Goal: Understand process/instructions: Learn about a topic

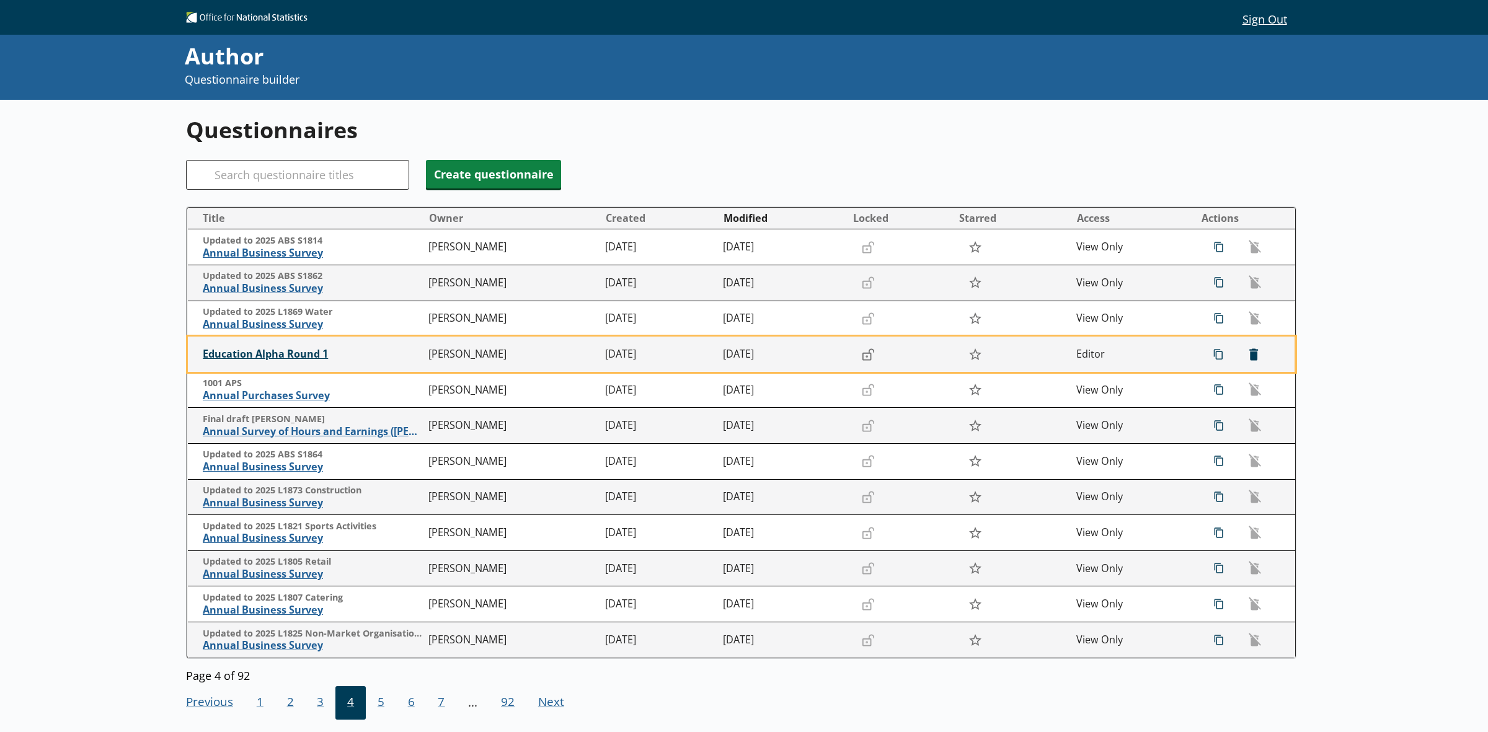
click at [299, 357] on span "Education Alpha Round 1" at bounding box center [313, 354] width 220 height 13
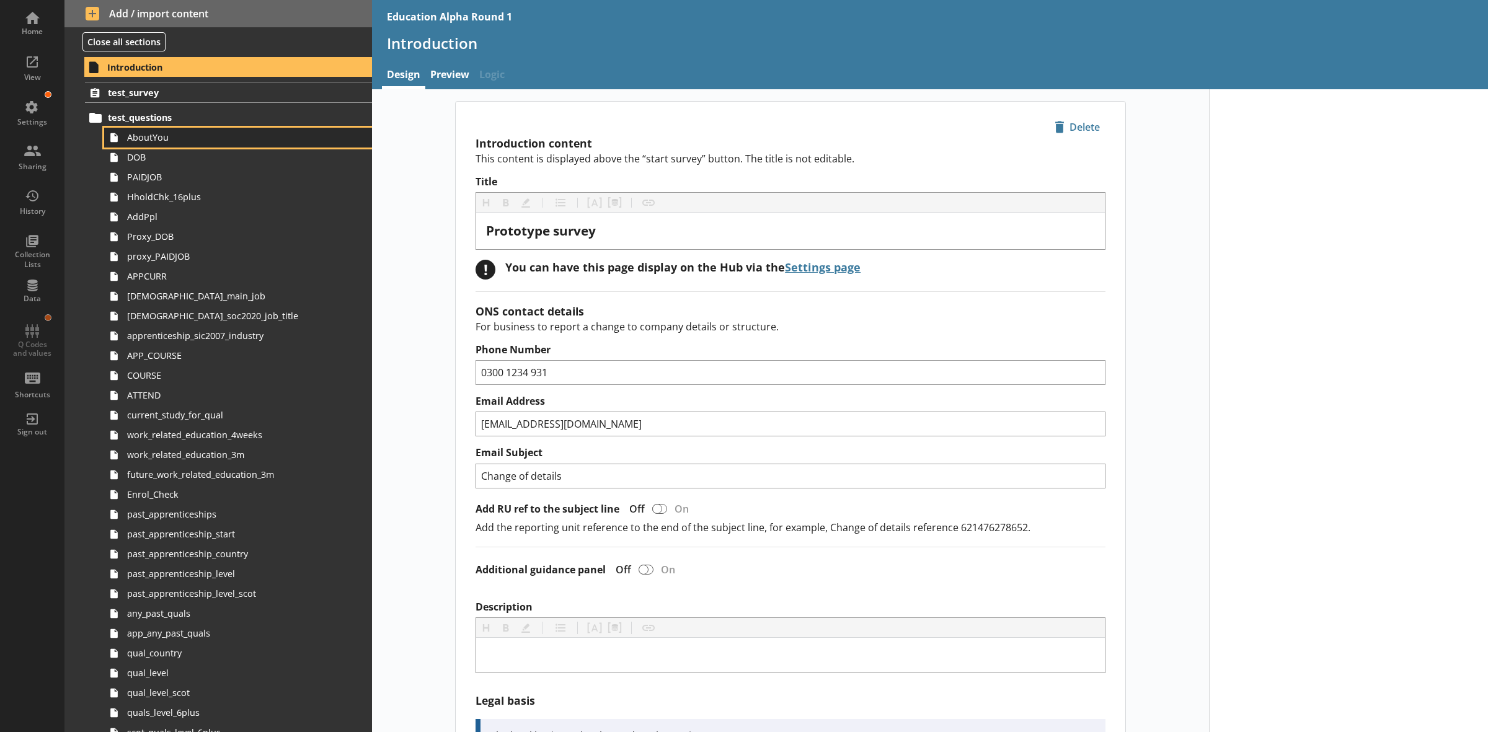
click at [169, 144] on link "AboutYou" at bounding box center [238, 138] width 268 height 20
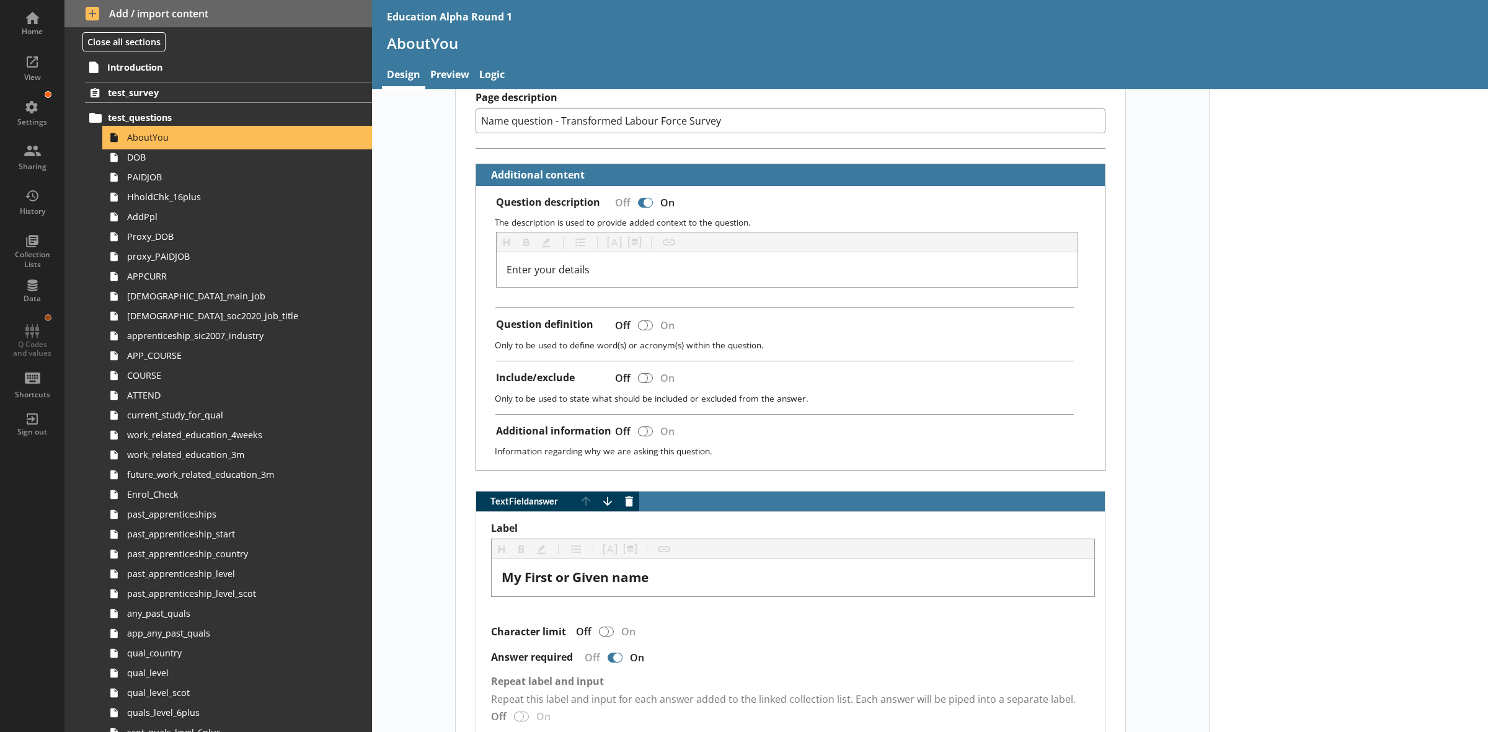
scroll to position [233, 0]
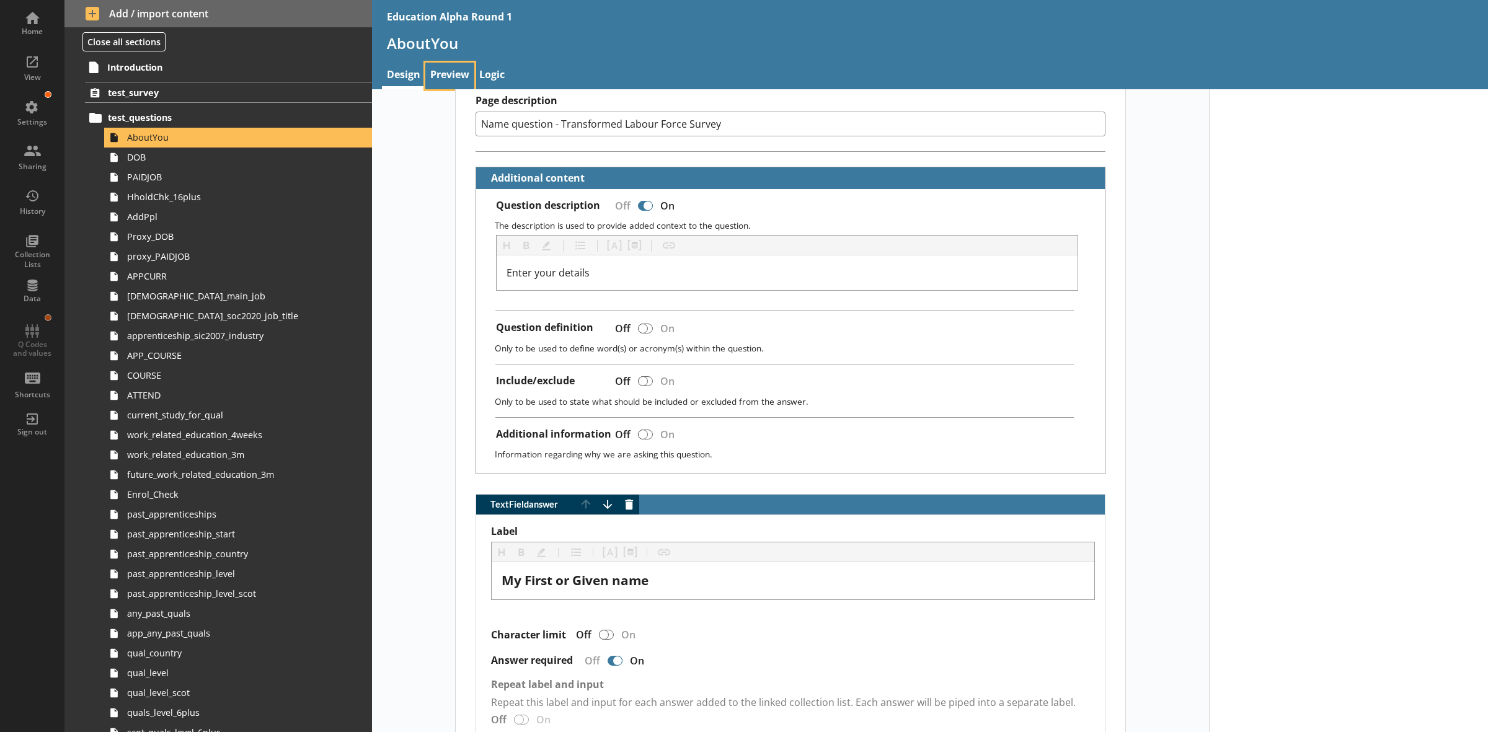
click at [451, 65] on link "Preview" at bounding box center [449, 76] width 49 height 27
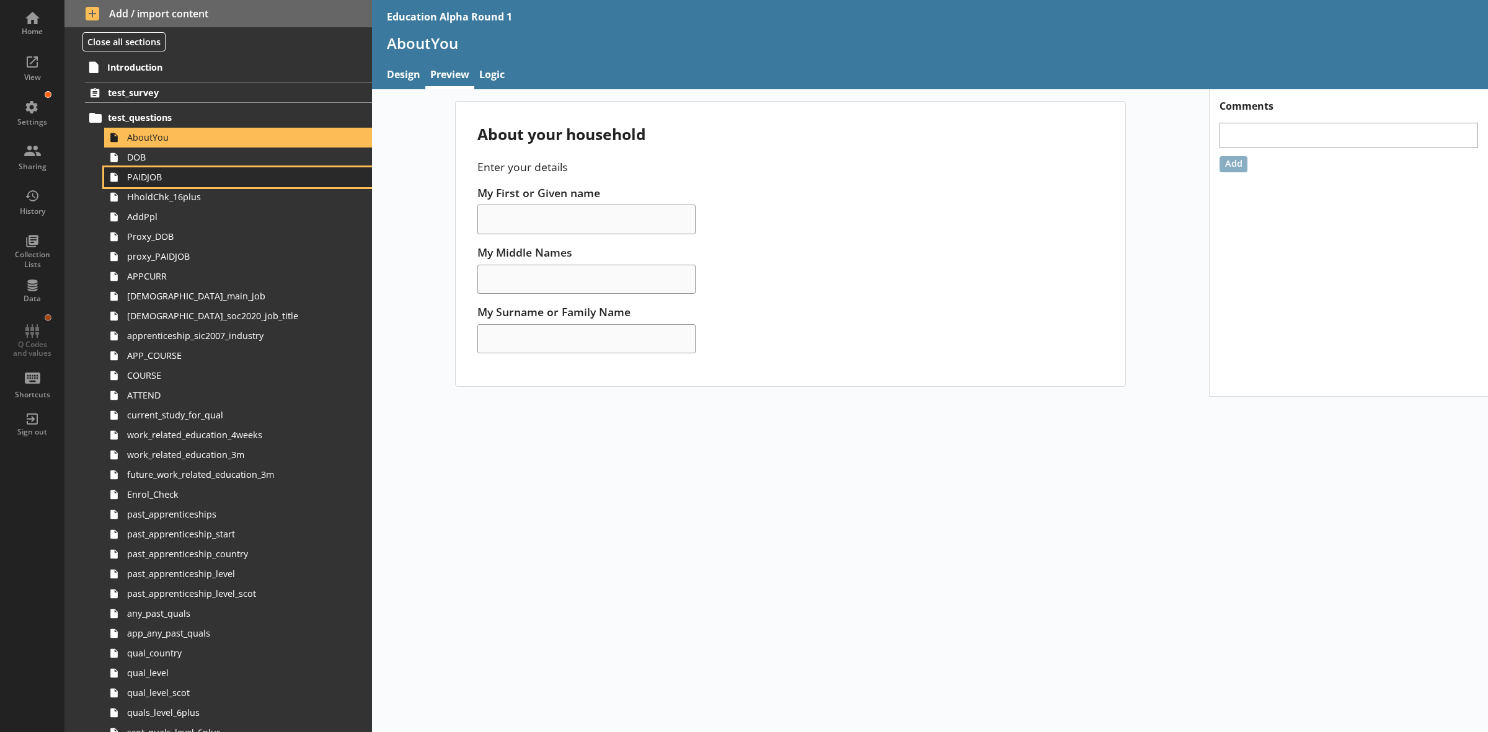
click at [141, 169] on link "PAIDJOB" at bounding box center [238, 177] width 268 height 20
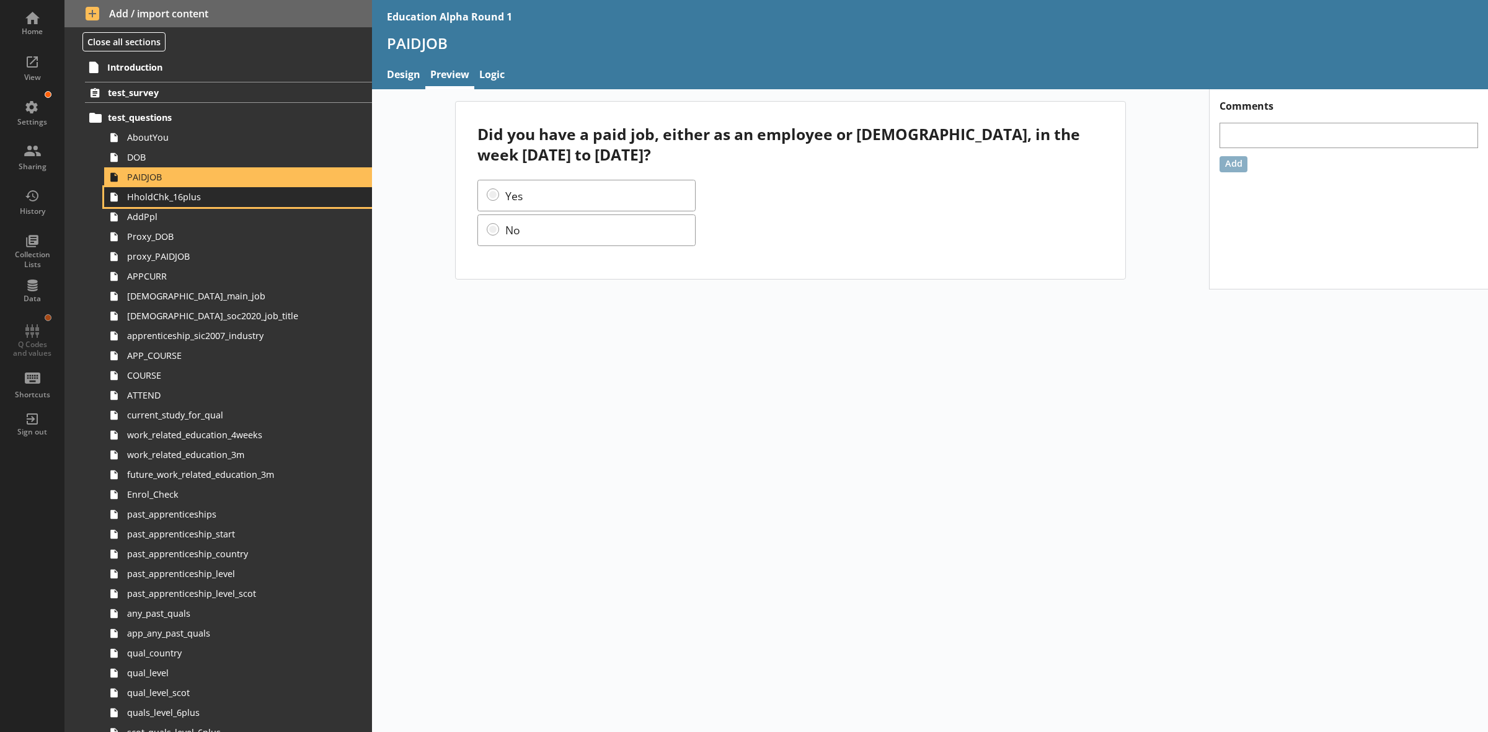
click at [157, 203] on span "HholdChk_16plus" at bounding box center [224, 197] width 194 height 12
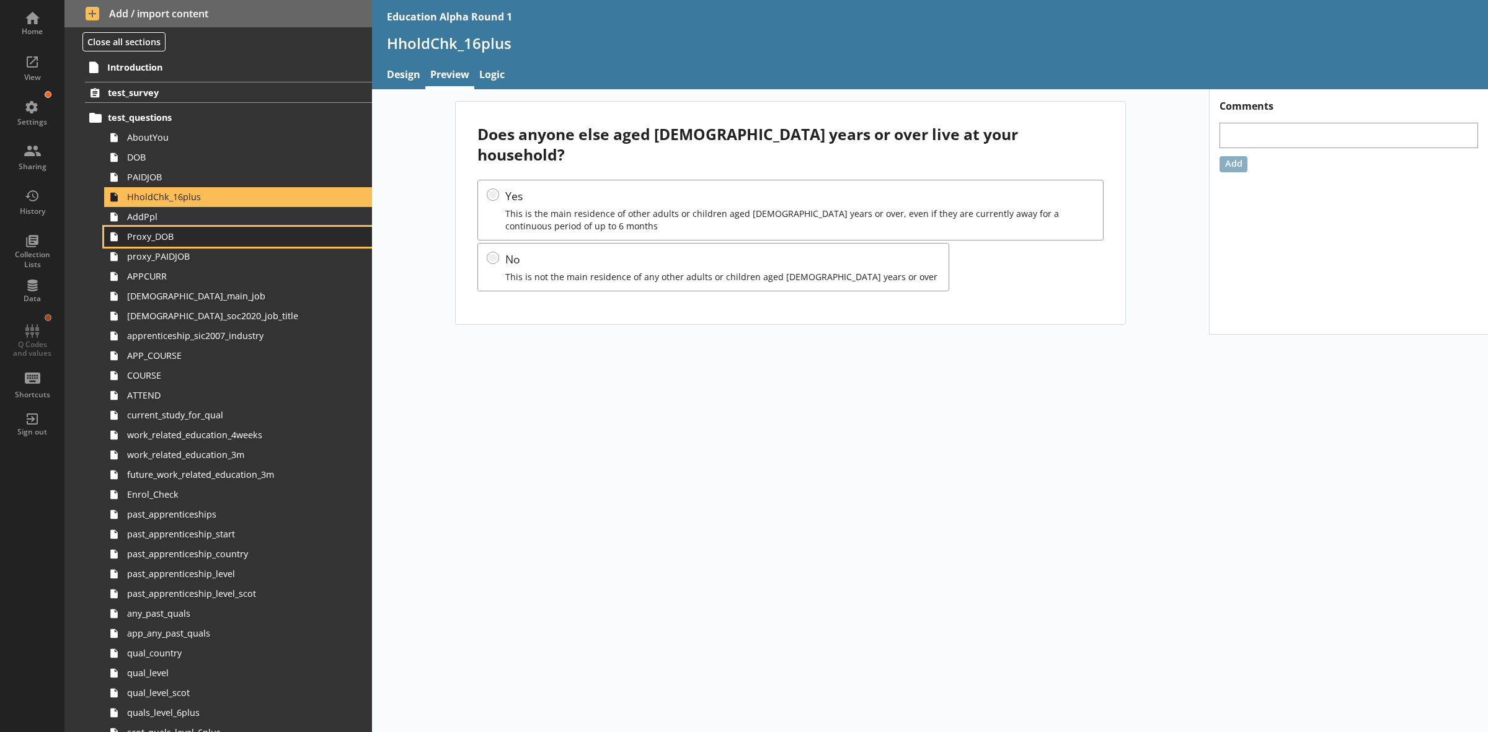
click at [159, 238] on span "Proxy_DOB" at bounding box center [224, 237] width 194 height 12
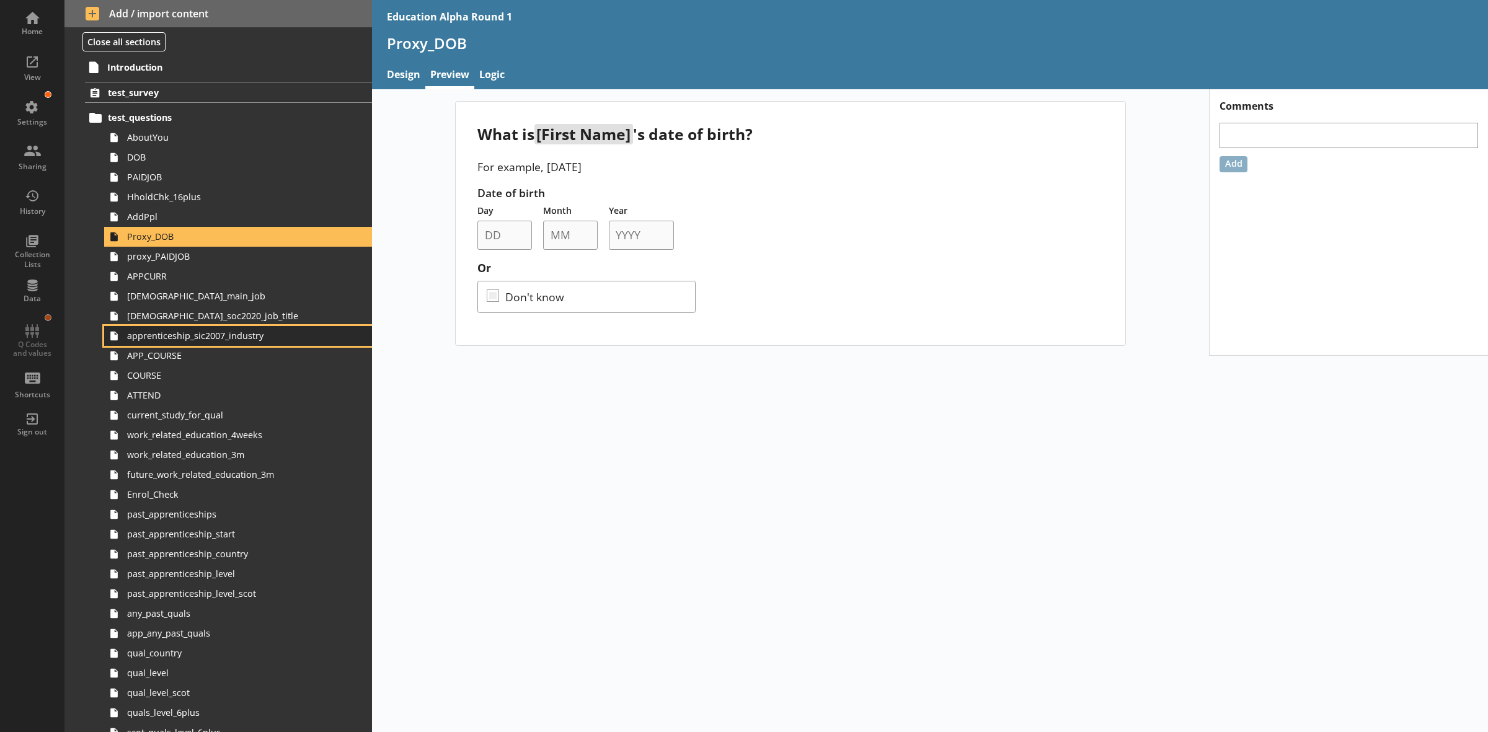
click at [191, 327] on link "apprenticeship_sic2007_industry" at bounding box center [238, 336] width 268 height 20
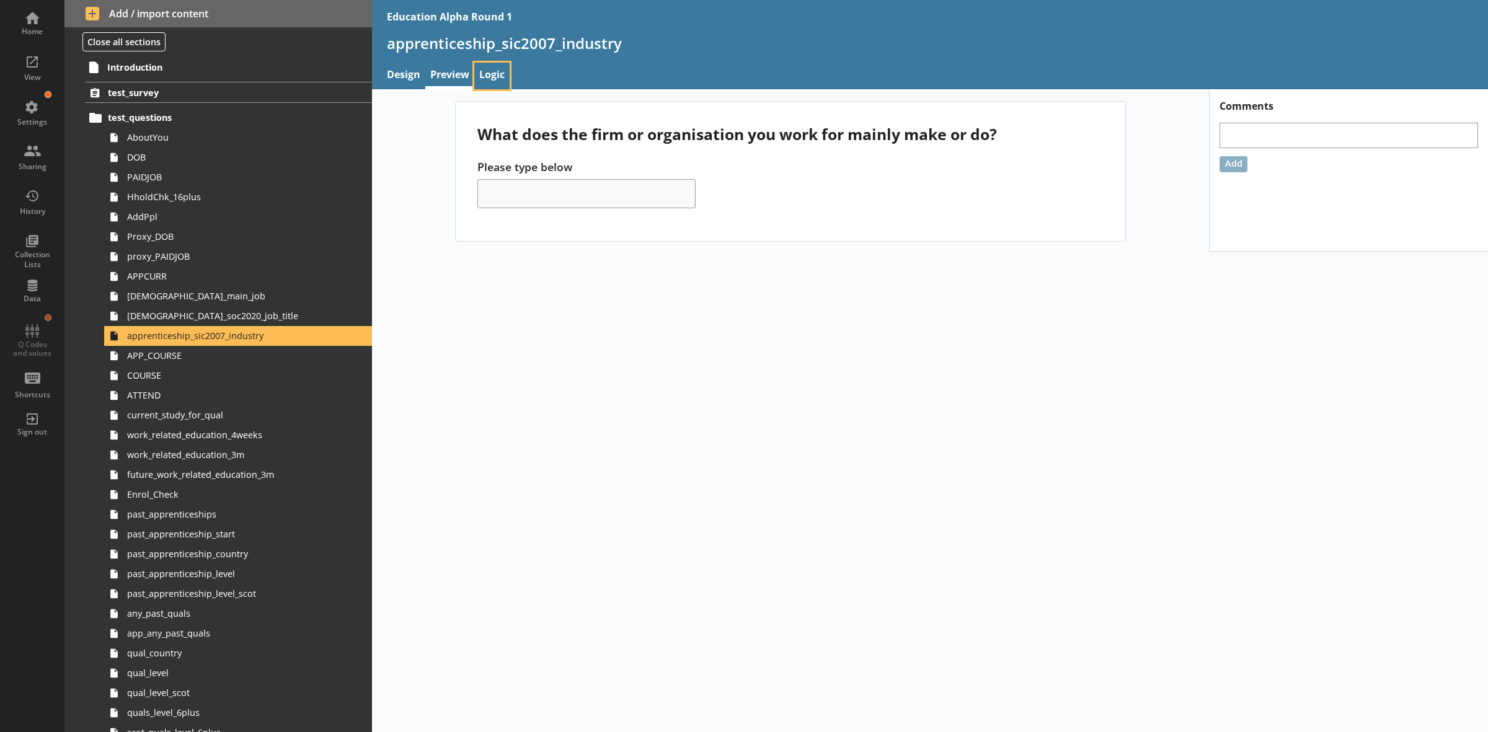
click at [501, 70] on link "Logic" at bounding box center [491, 76] width 35 height 27
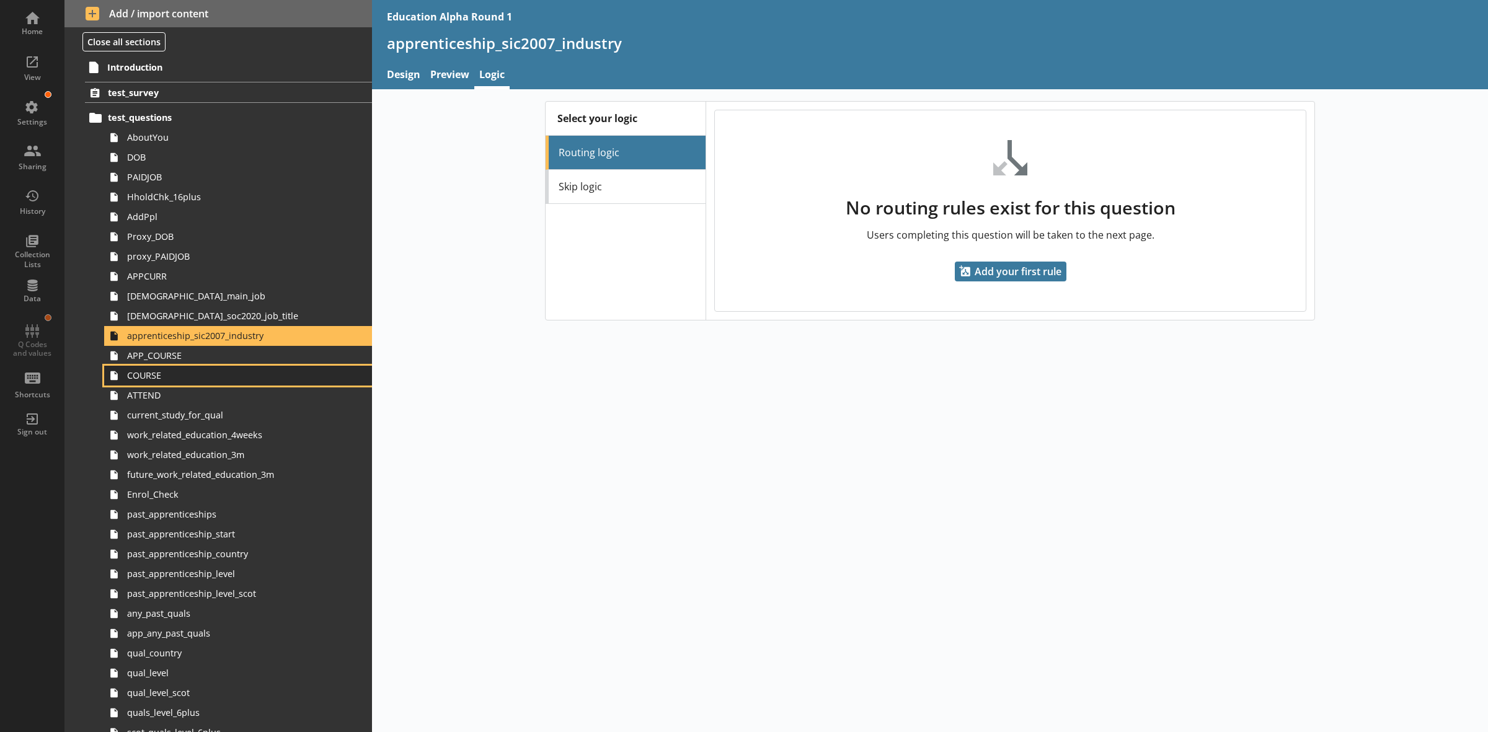
click at [172, 373] on span "COURSE" at bounding box center [224, 376] width 194 height 12
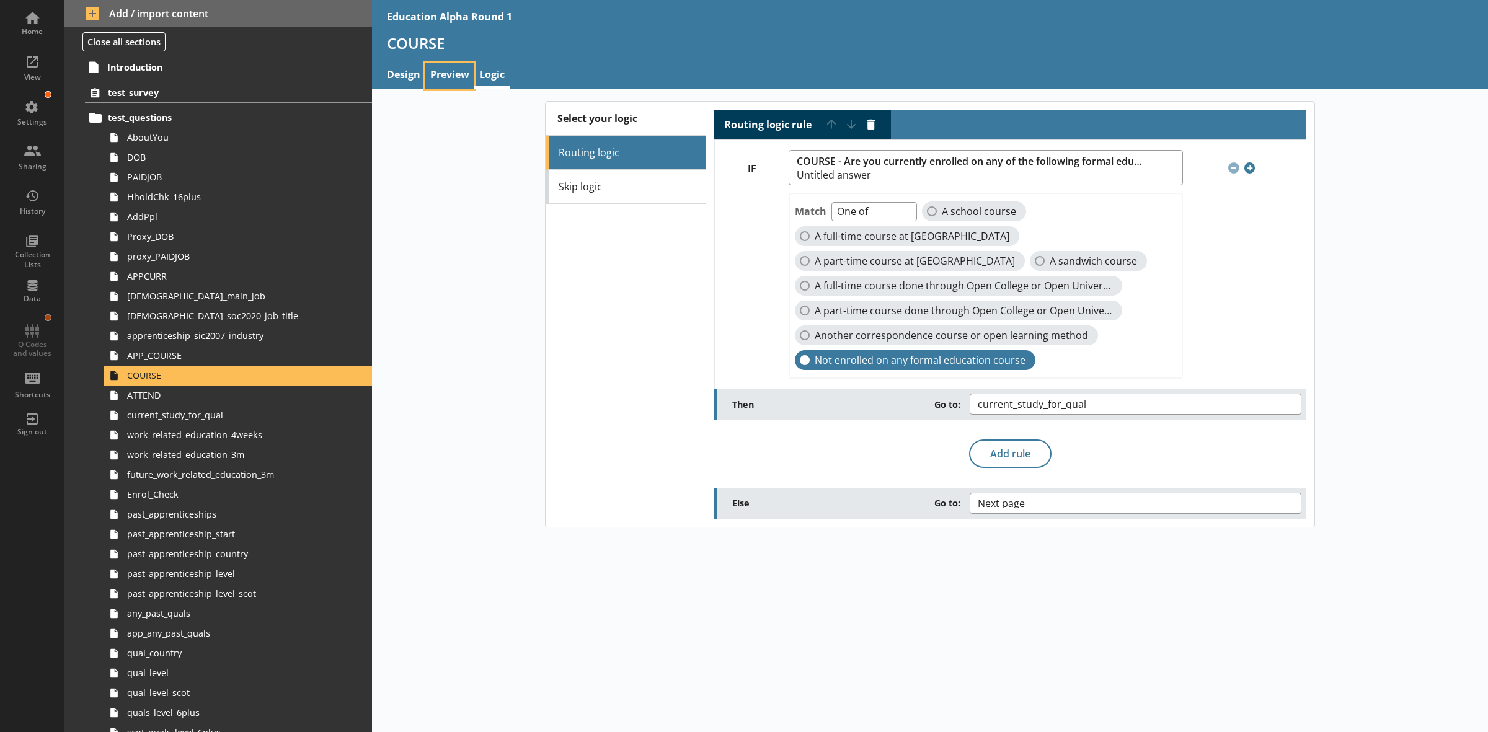
click at [447, 73] on link "Preview" at bounding box center [449, 76] width 49 height 27
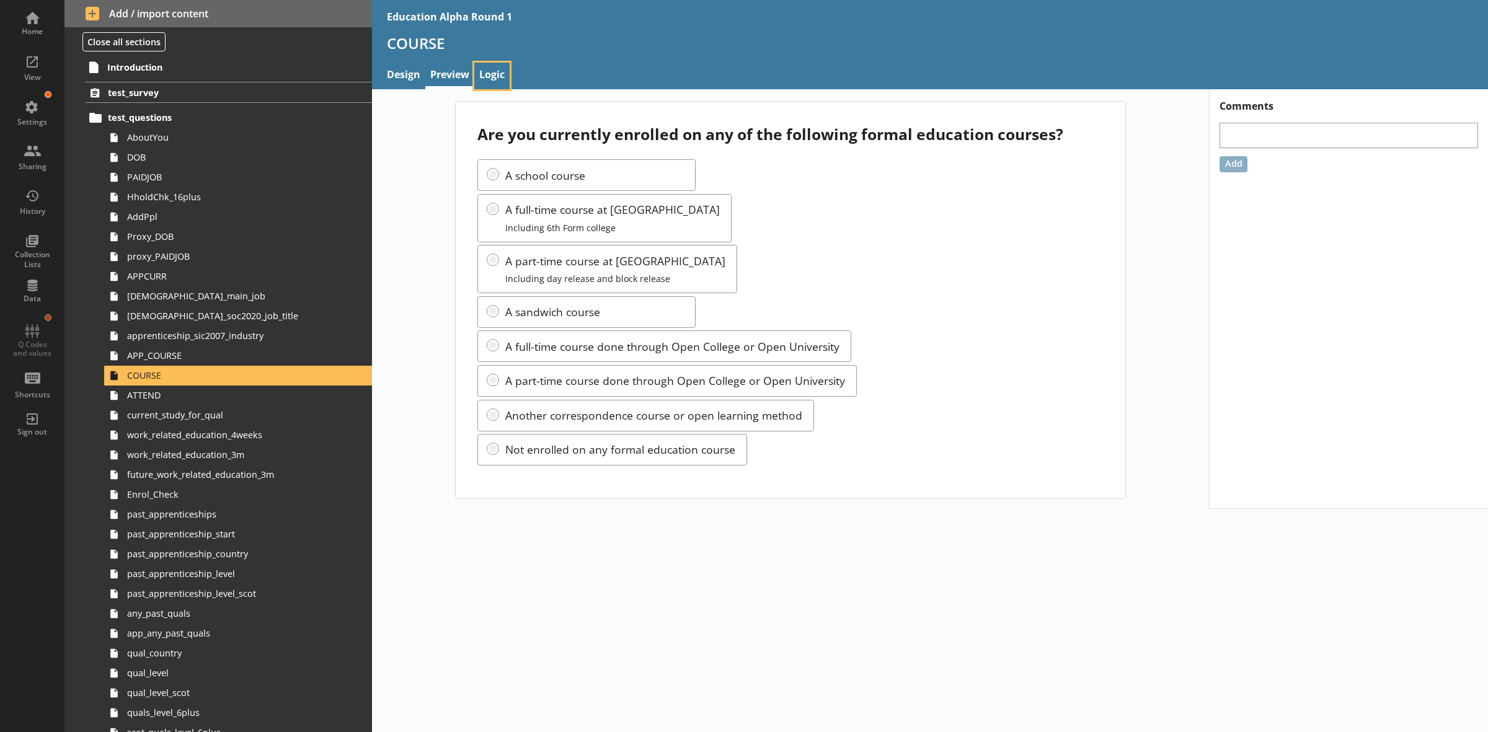
click at [494, 85] on link "Logic" at bounding box center [491, 76] width 35 height 27
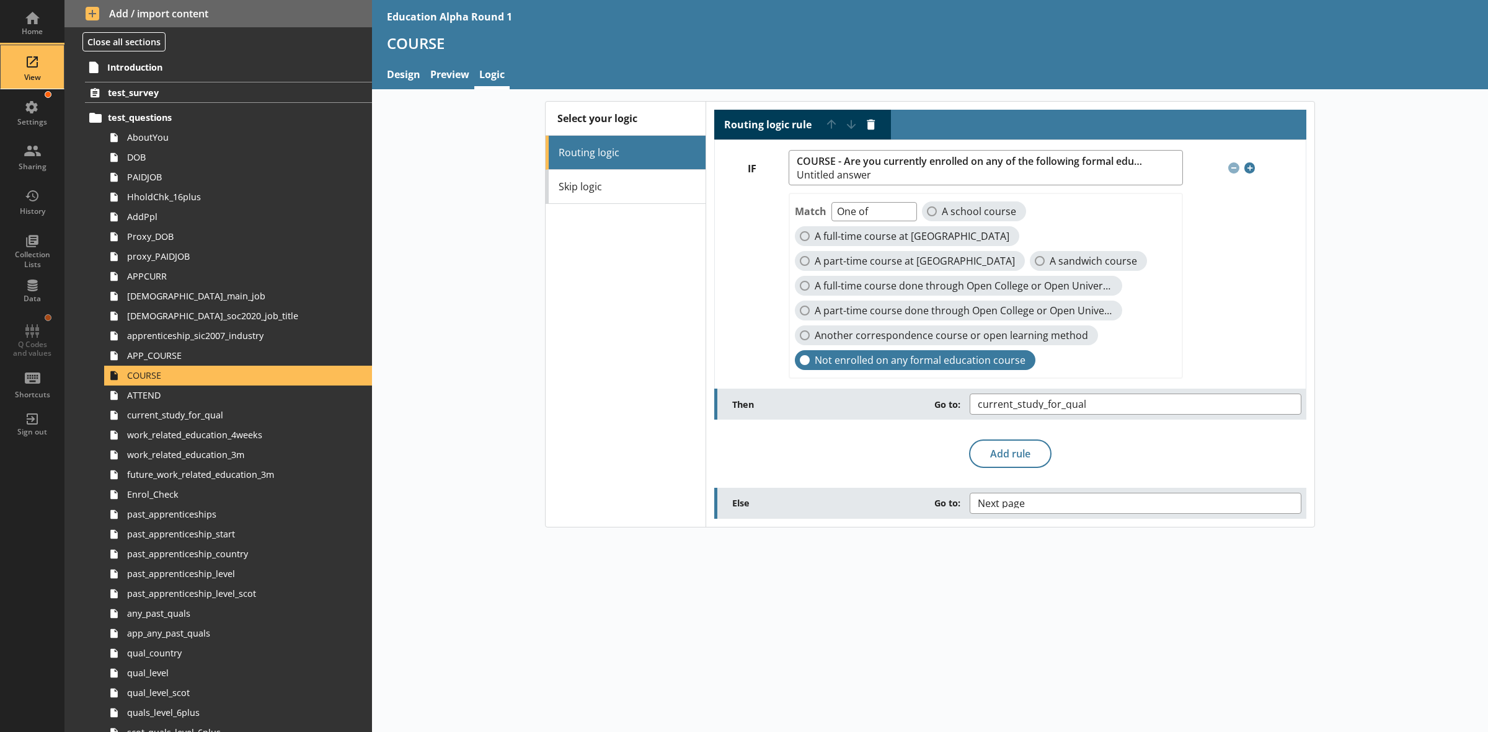
click at [25, 58] on div "View" at bounding box center [32, 66] width 43 height 43
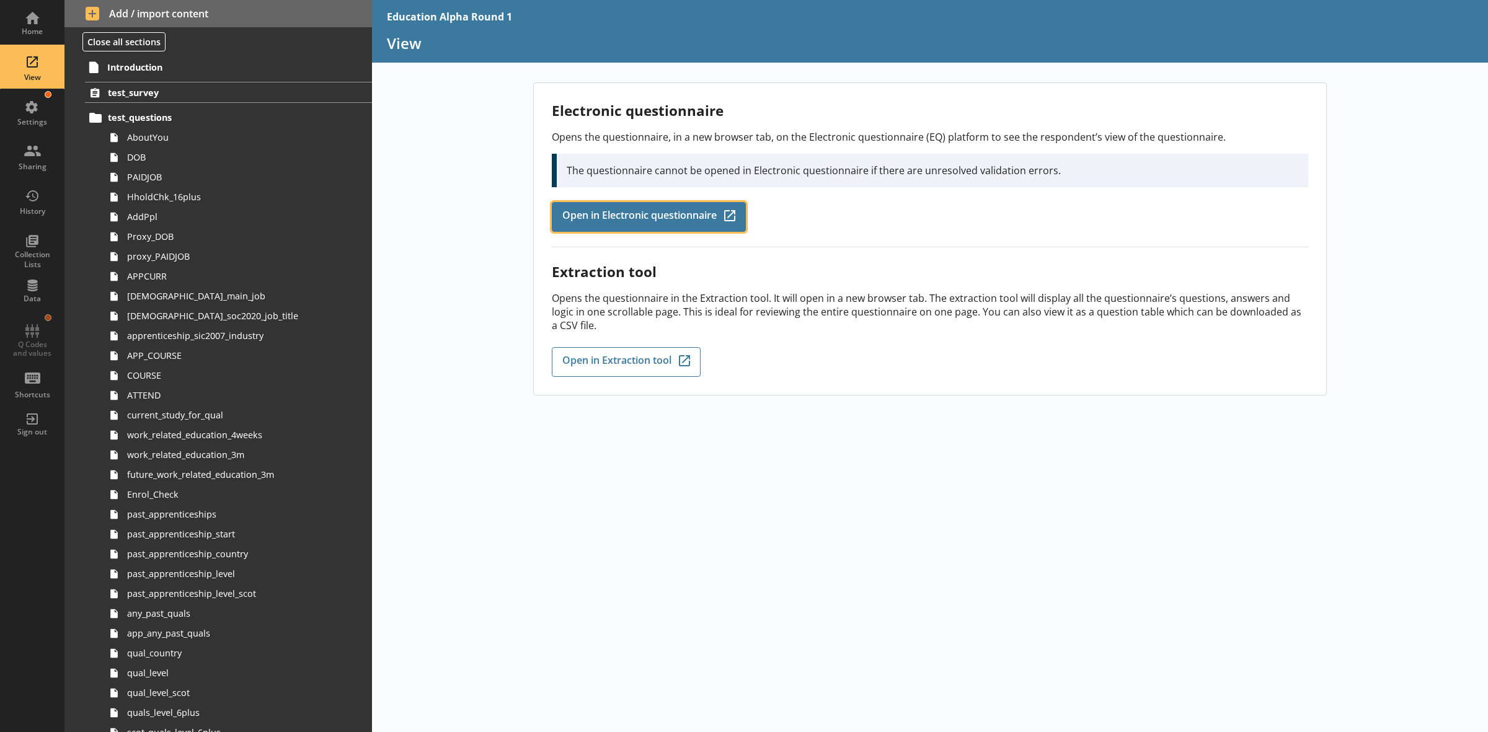
click at [679, 222] on span "Open in Electronic questionnaire" at bounding box center [639, 217] width 154 height 14
